Goal: Navigation & Orientation: Find specific page/section

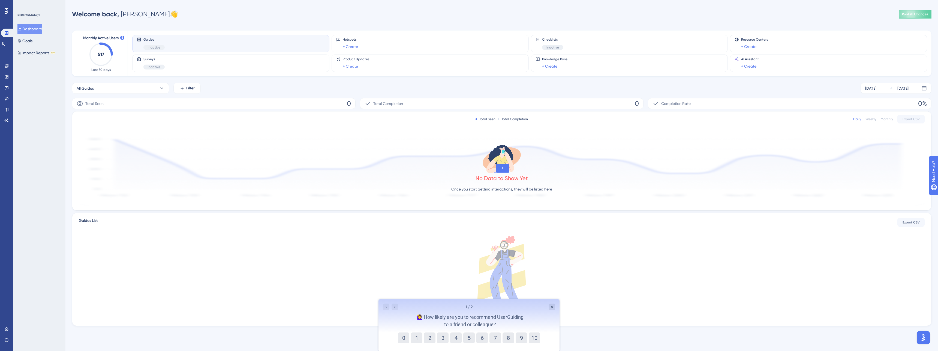
drag, startPoint x: 523, startPoint y: 336, endPoint x: 523, endPoint y: 330, distance: 6.3
click at [523, 336] on button "9" at bounding box center [521, 338] width 11 height 11
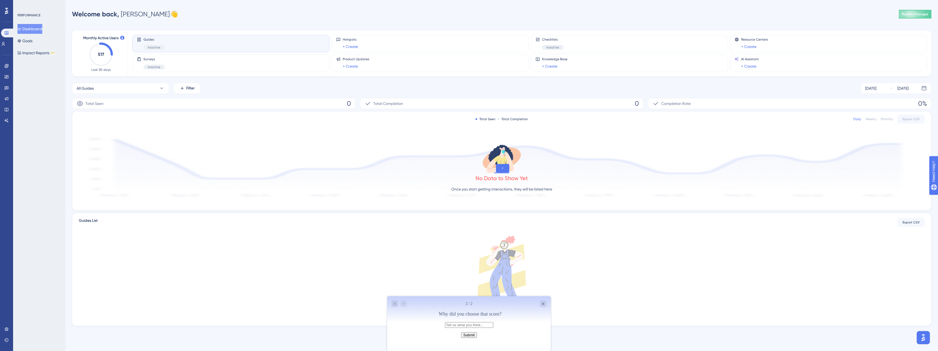
click at [471, 338] on button "Submit" at bounding box center [469, 335] width 16 height 6
click at [393, 323] on icon "Close survey" at bounding box center [390, 321] width 4 height 4
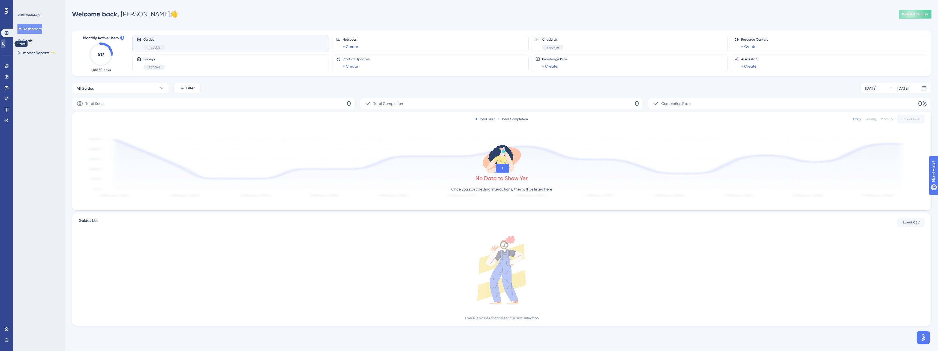
click at [5, 40] on link at bounding box center [3, 44] width 4 height 9
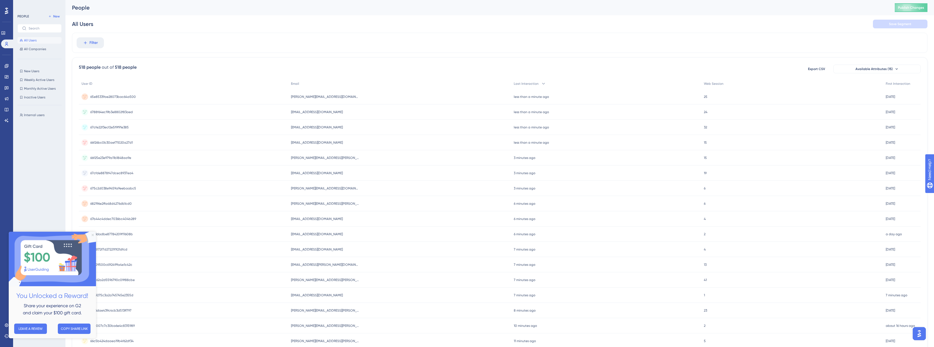
click at [92, 235] on icon "Close Preview" at bounding box center [93, 235] width 2 height 2
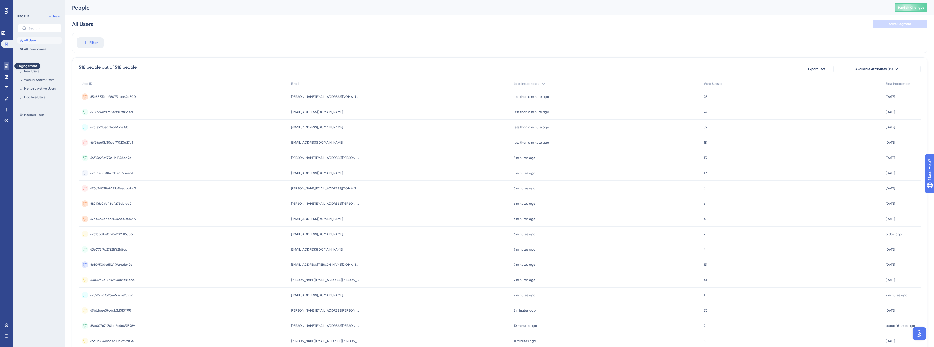
click at [7, 66] on icon at bounding box center [7, 66] width 4 height 4
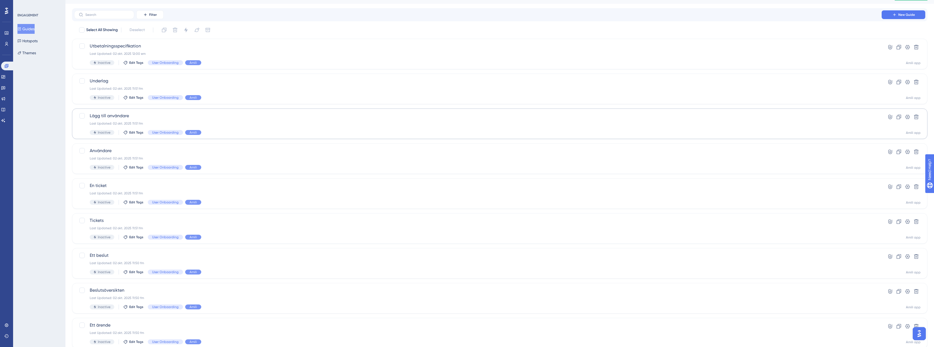
scroll to position [12, 0]
